Goal: Task Accomplishment & Management: Complete application form

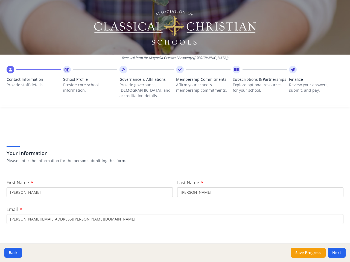
click at [175, 131] on div "Your Information Please enter the information for the person submitting this fo…" at bounding box center [175, 147] width 337 height 46
click at [33, 81] on span "Contact Information" at bounding box center [34, 79] width 54 height 5
click at [89, 84] on p "Provide core school information." at bounding box center [90, 87] width 54 height 11
click at [145, 84] on p "Provide governance, [DEMOGRAPHIC_DATA], and accreditation details." at bounding box center [146, 90] width 54 height 16
click at [200, 84] on p "Affirm your school’s membership commitments." at bounding box center [203, 87] width 54 height 11
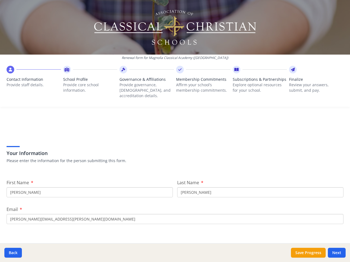
click at [256, 82] on span "Subscriptions & Partnerships" at bounding box center [260, 79] width 54 height 5
click at [312, 84] on p "Review your answers, submit, and pay." at bounding box center [316, 87] width 54 height 11
click at [13, 253] on button "Back" at bounding box center [12, 253] width 17 height 10
click at [308, 253] on button "Save Progress" at bounding box center [308, 253] width 35 height 10
click at [336, 253] on button "Next" at bounding box center [337, 253] width 18 height 10
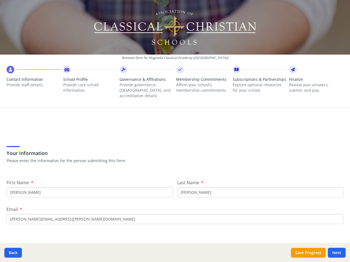
type input "[PHONE_NUMBER]"
